Goal: Task Accomplishment & Management: Use online tool/utility

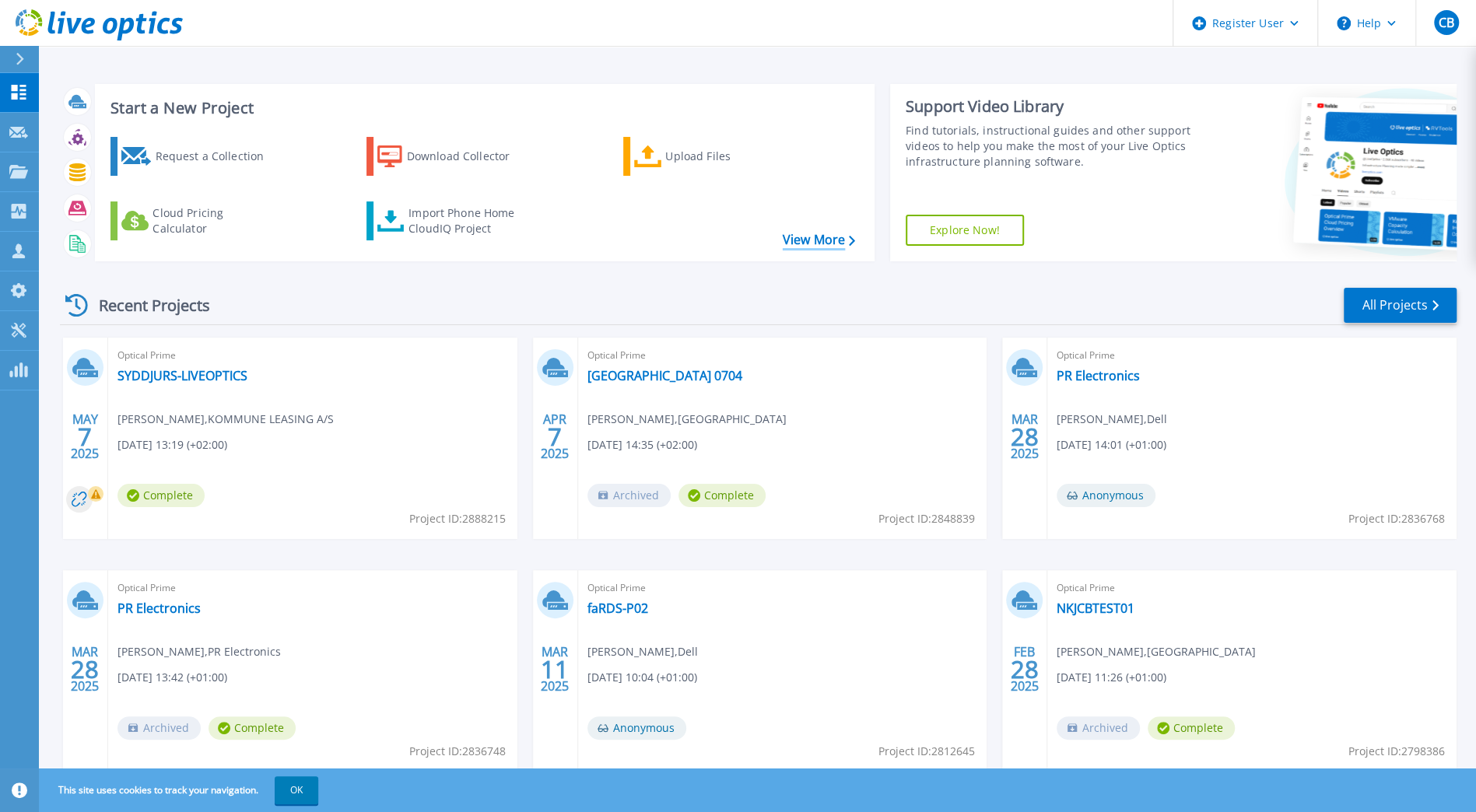
click at [801, 240] on link "View More" at bounding box center [819, 240] width 72 height 15
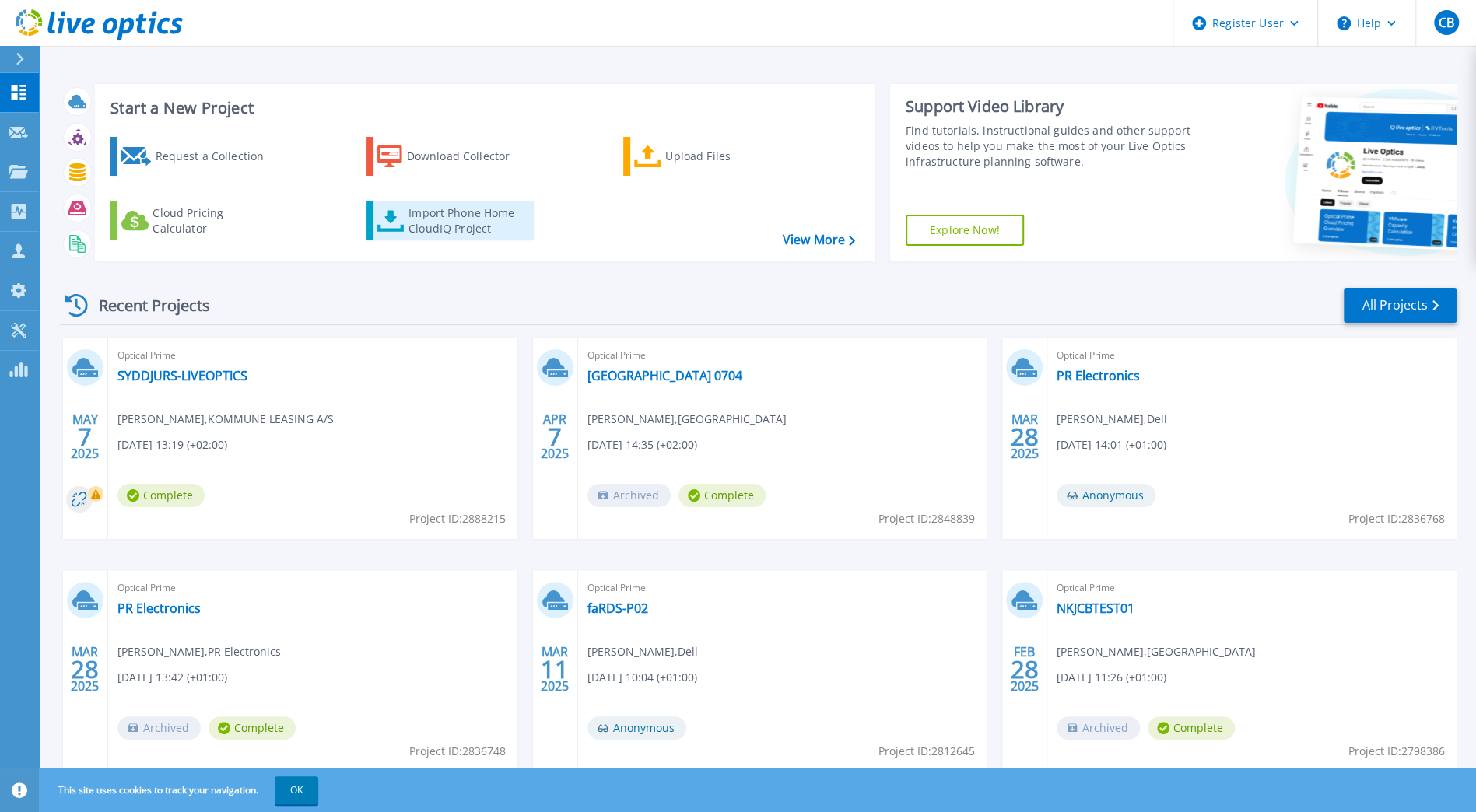
click at [468, 225] on div "Import Phone Home CloudIQ Project" at bounding box center [469, 221] width 121 height 31
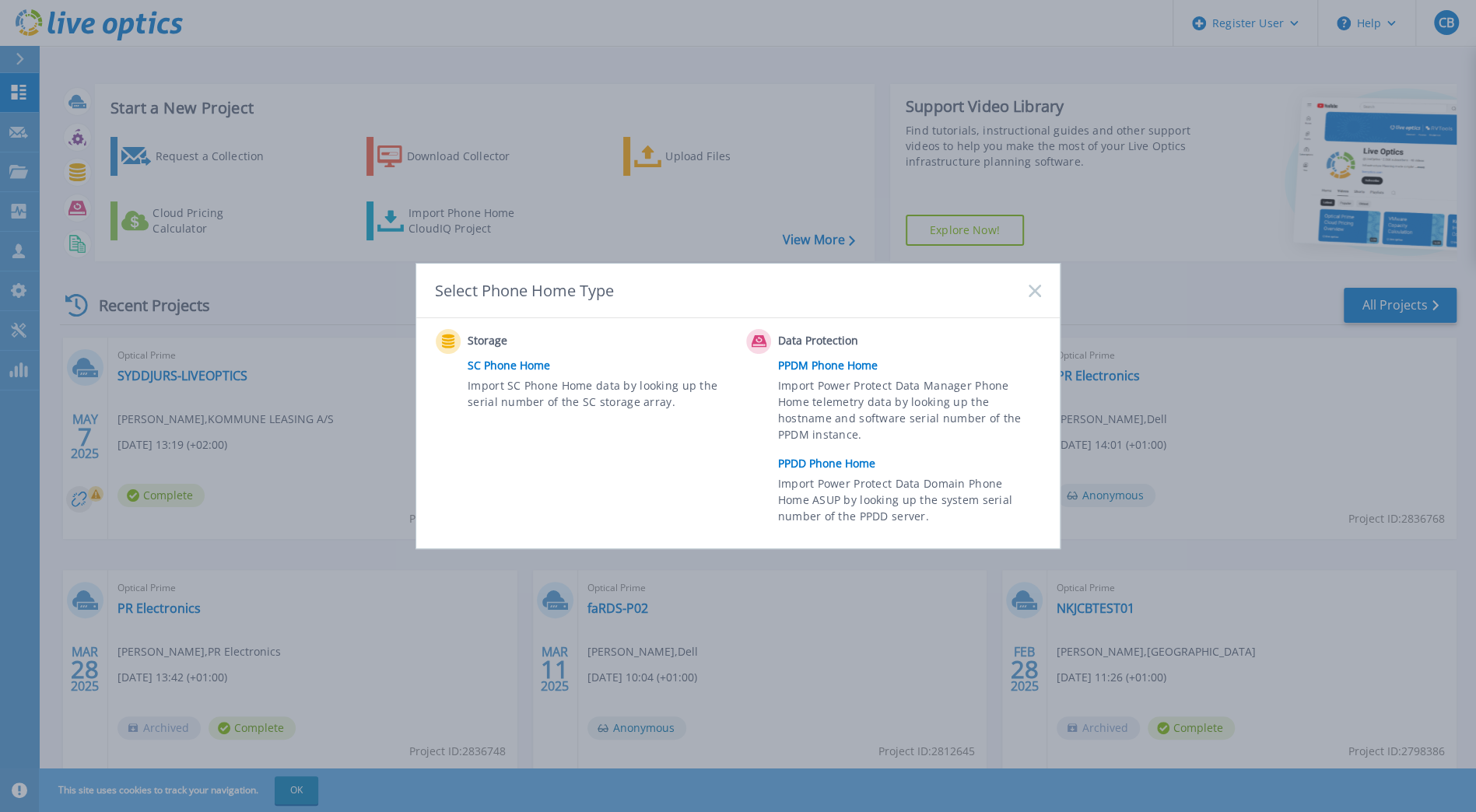
click at [1031, 288] on rect at bounding box center [1035, 291] width 13 height 13
